Goal: Book appointment/travel/reservation

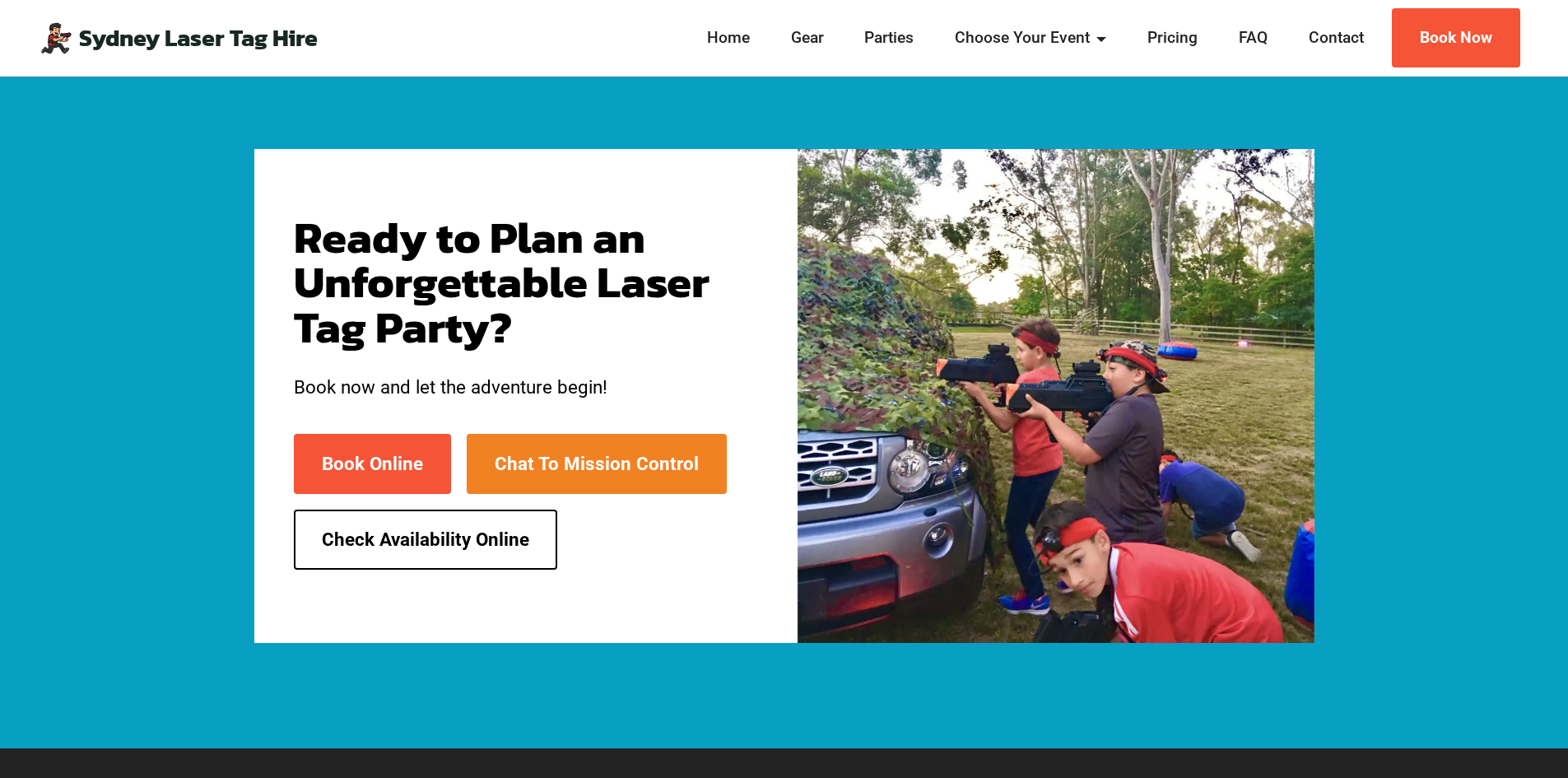
scroll to position [4293, 0]
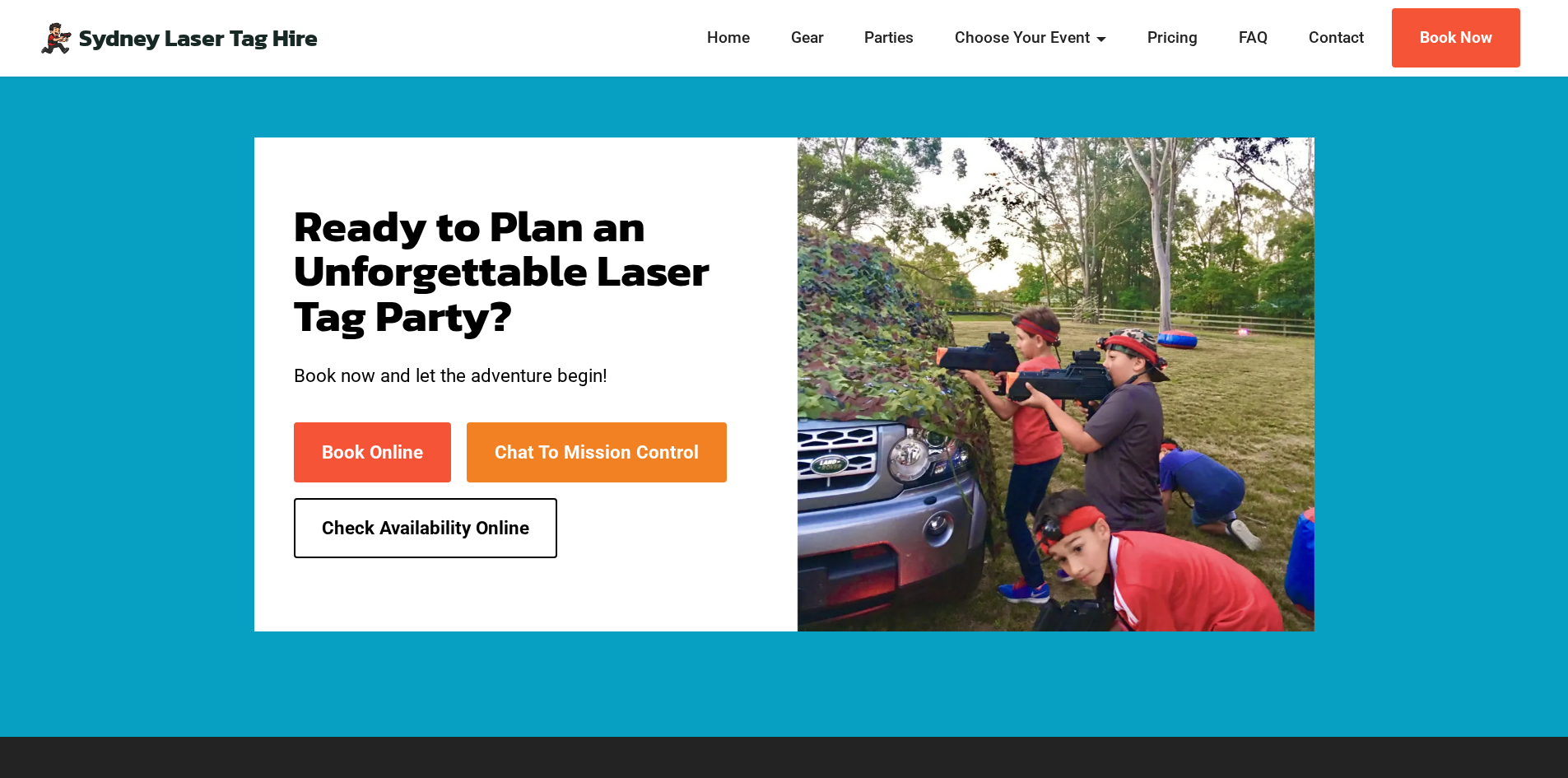
click at [463, 498] on link "Check Availability Online" at bounding box center [425, 528] width 263 height 60
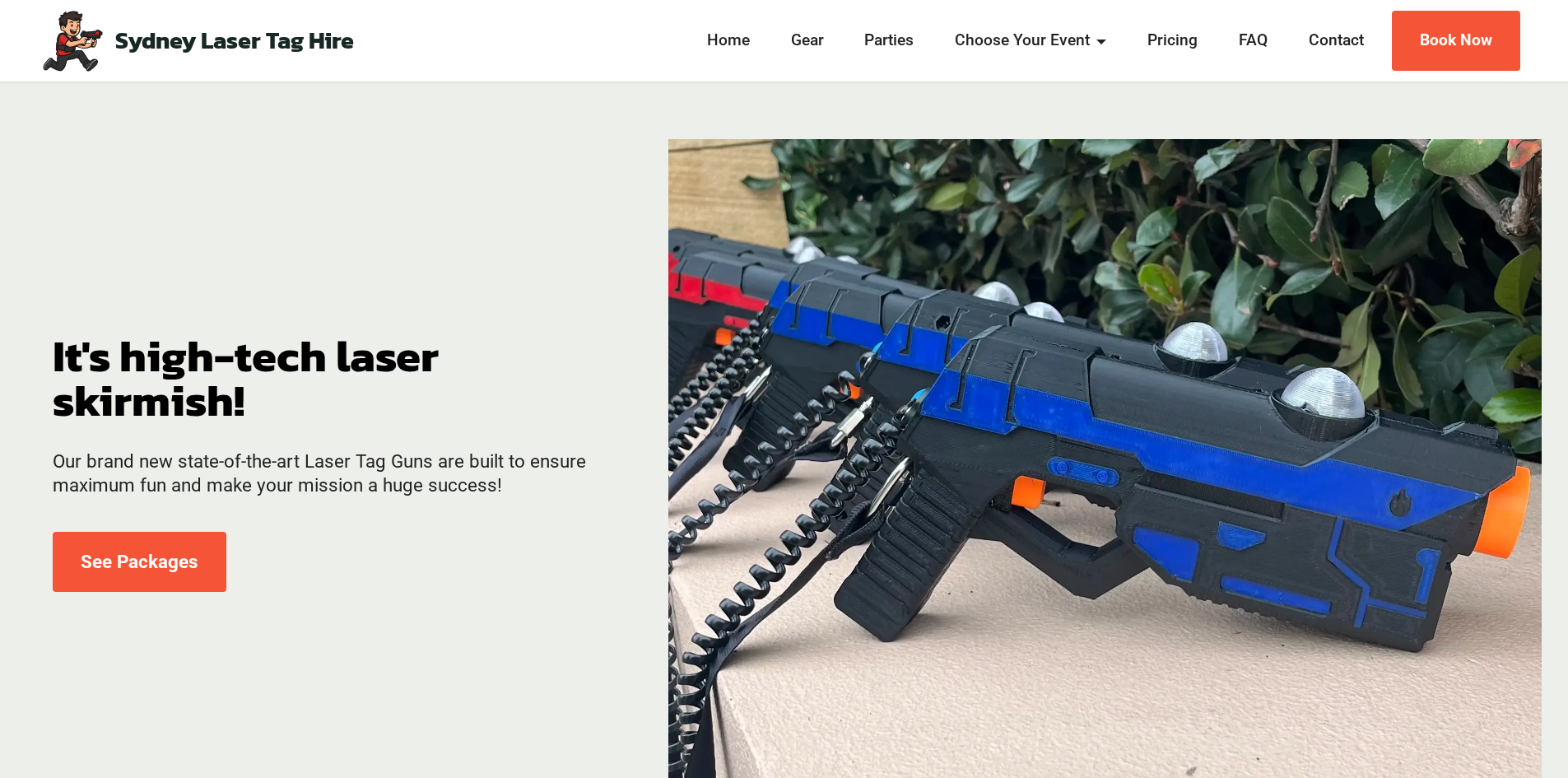
scroll to position [0, 0]
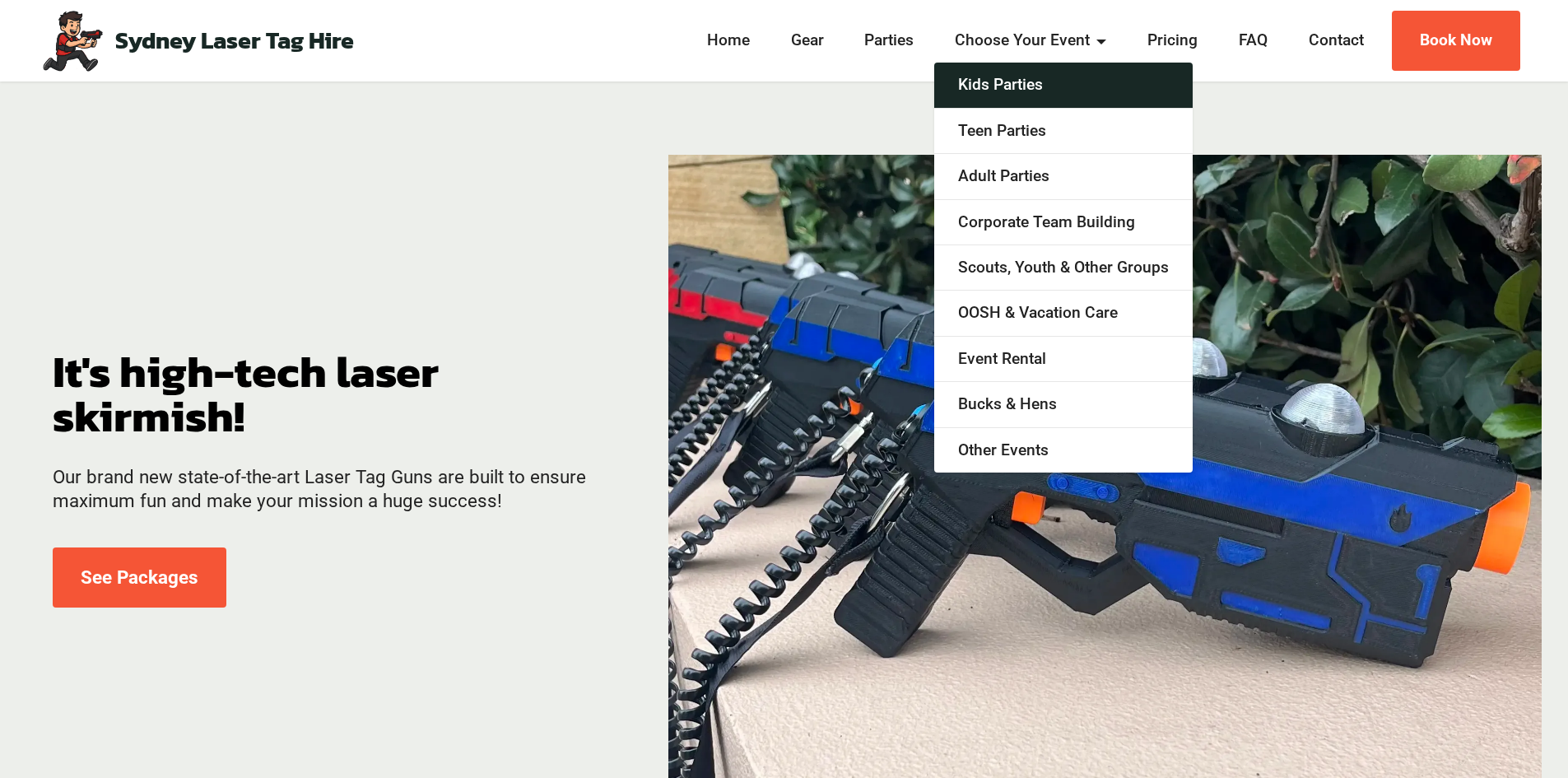
click at [1007, 91] on link "Kids Parties" at bounding box center [1063, 85] width 258 height 45
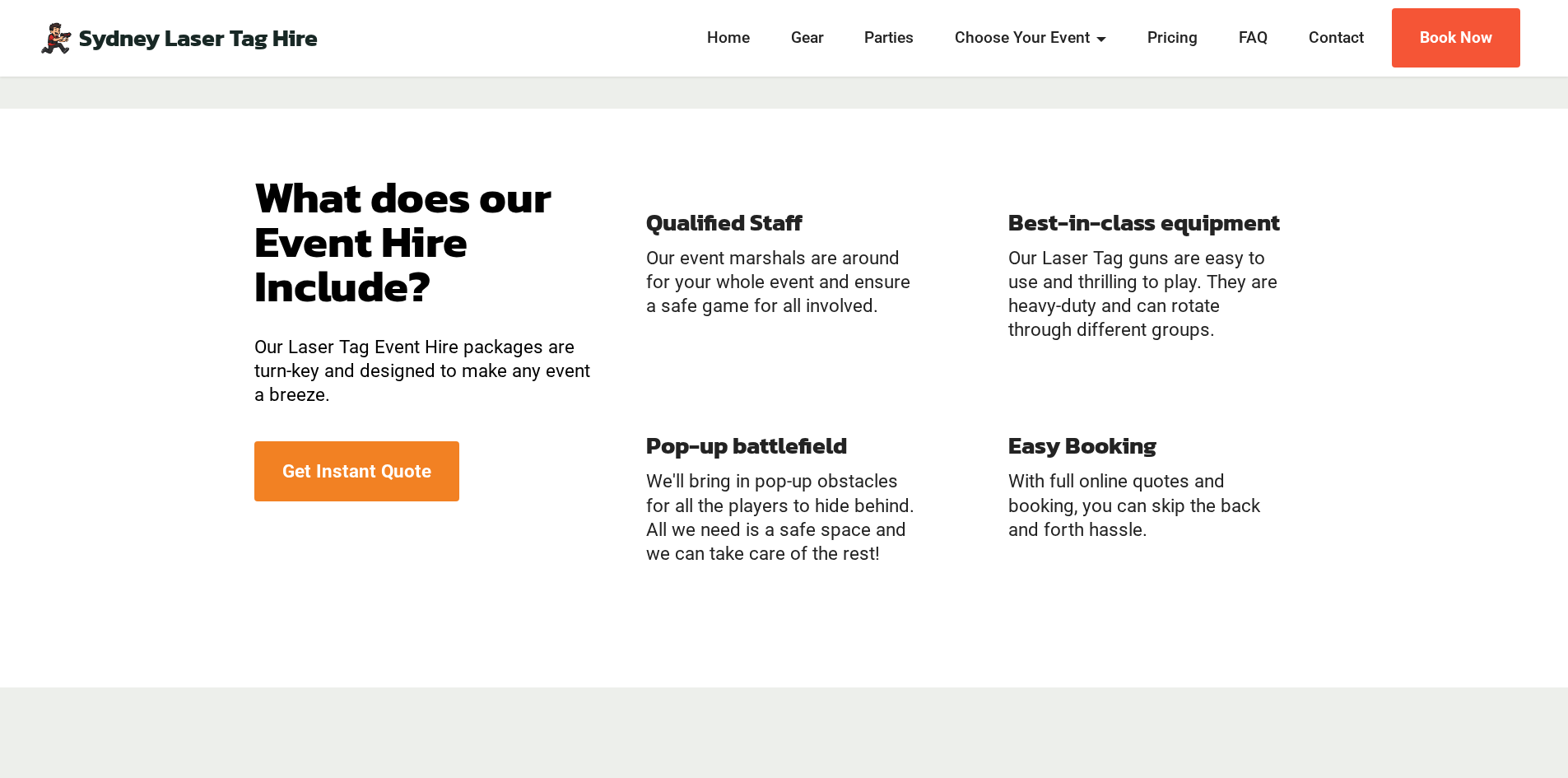
scroll to position [1615, 0]
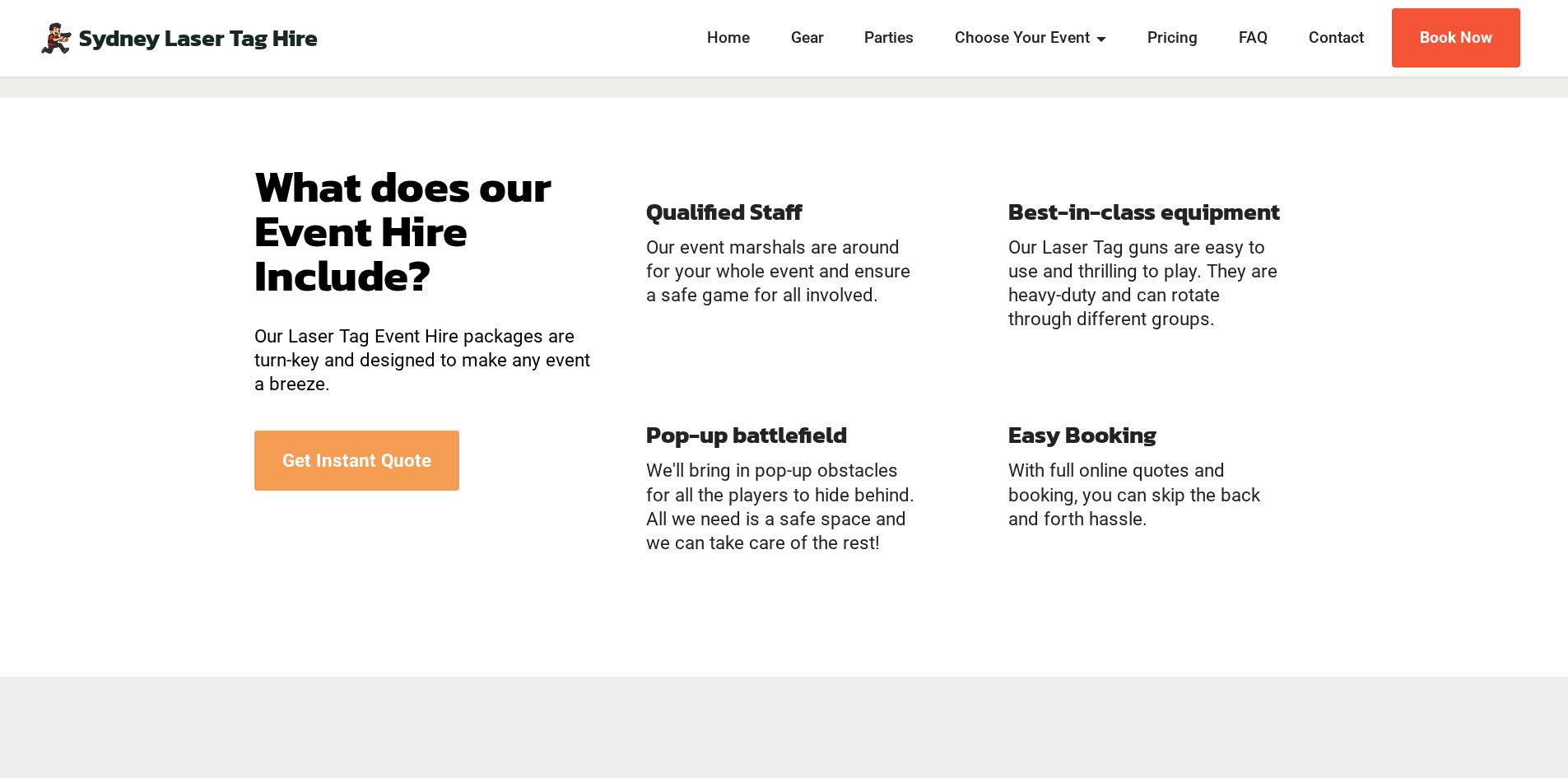
click at [410, 460] on link "Get Instant Quote" at bounding box center [356, 460] width 205 height 60
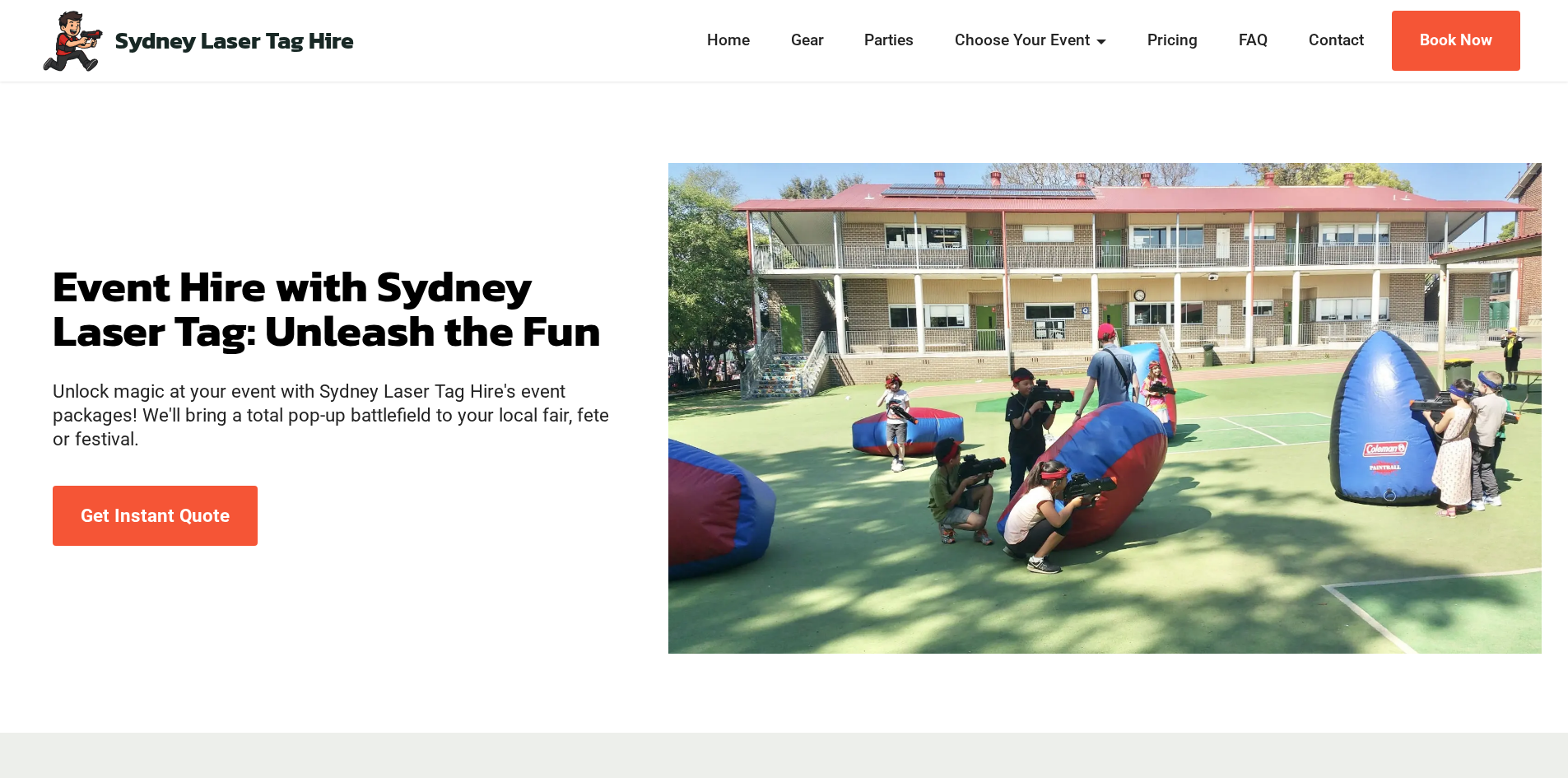
scroll to position [0, 0]
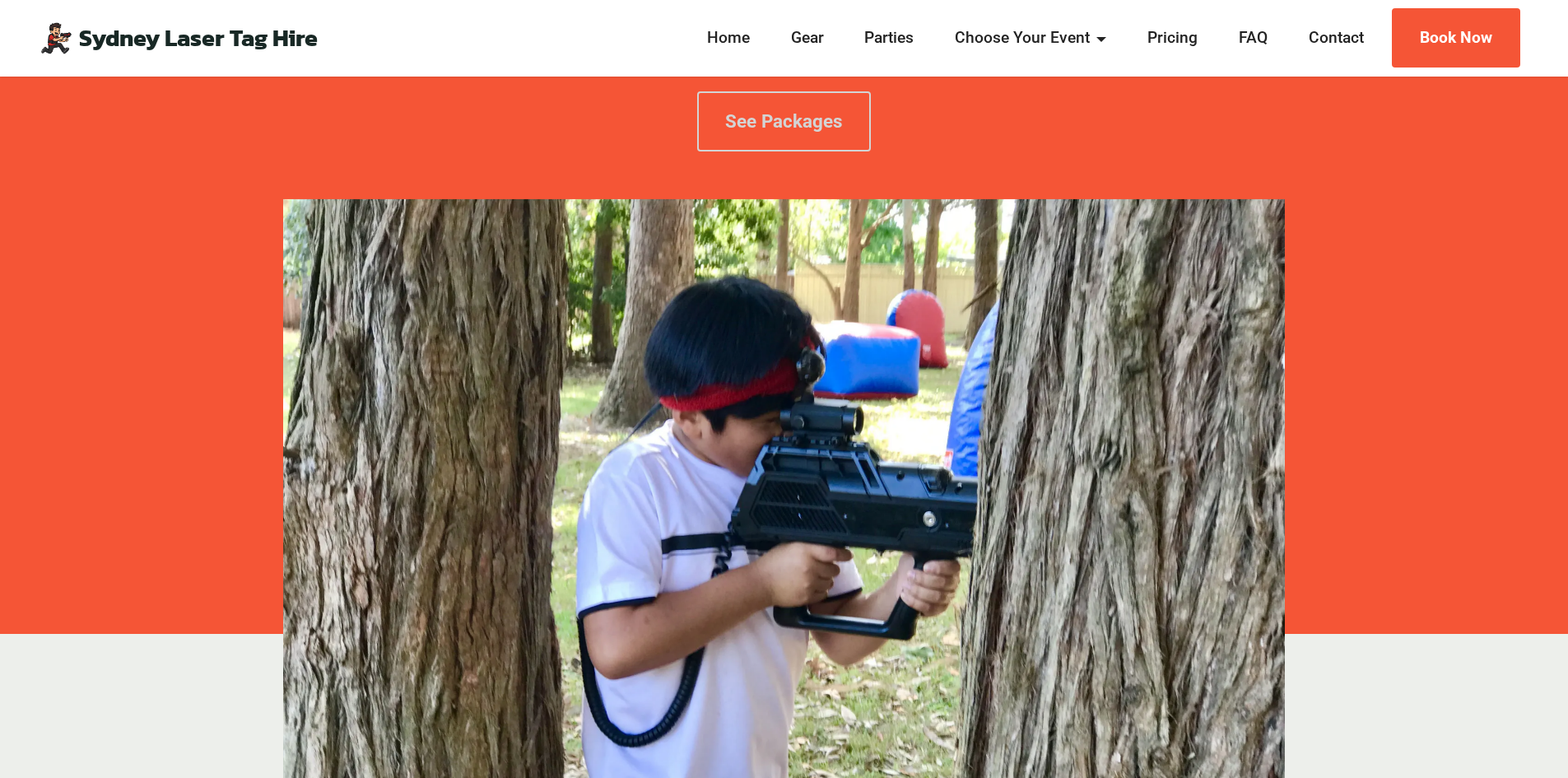
click at [795, 144] on link "See Packages" at bounding box center [784, 121] width 174 height 60
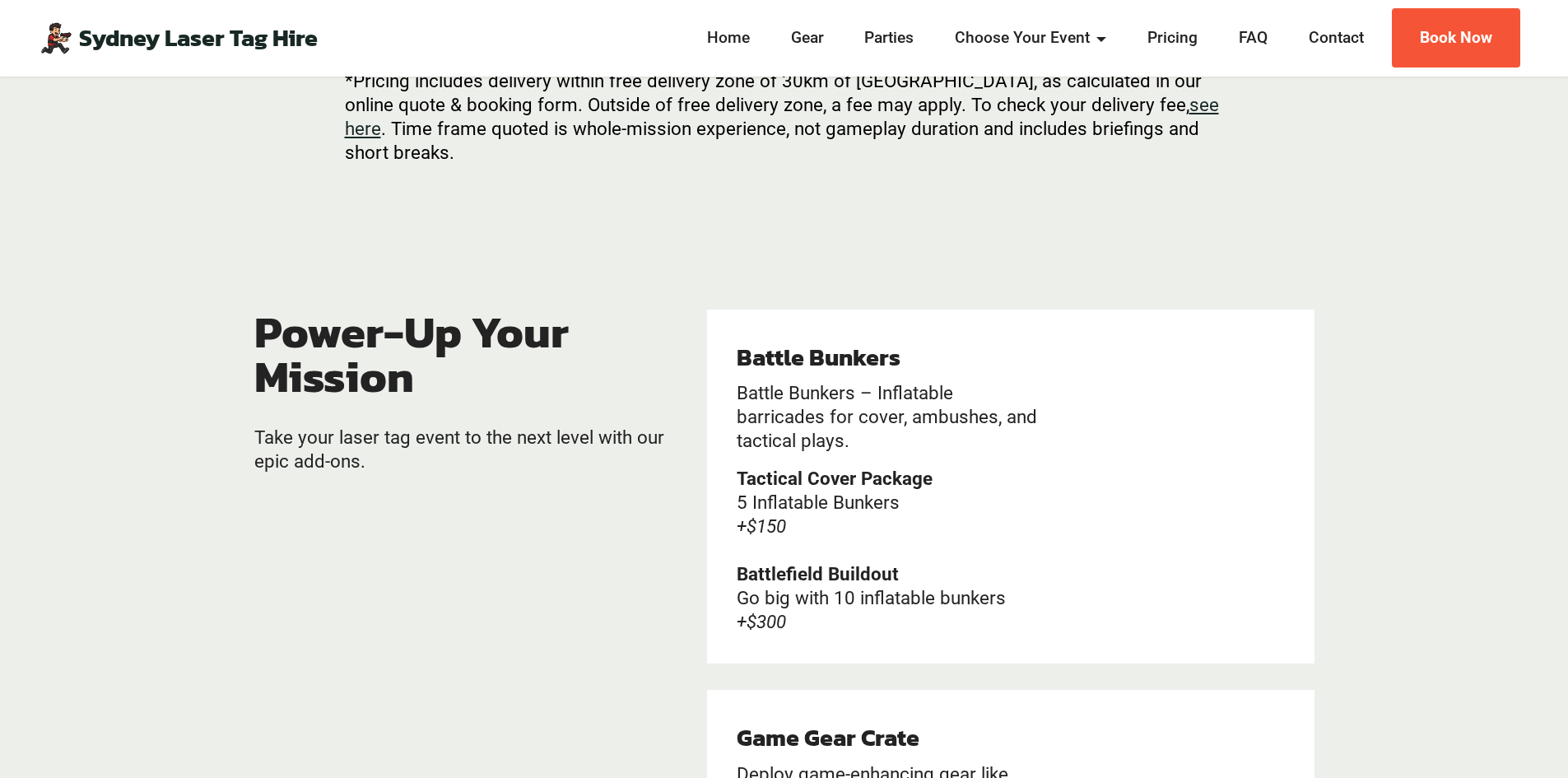
scroll to position [3194, 0]
